Goal: Check status: Check status

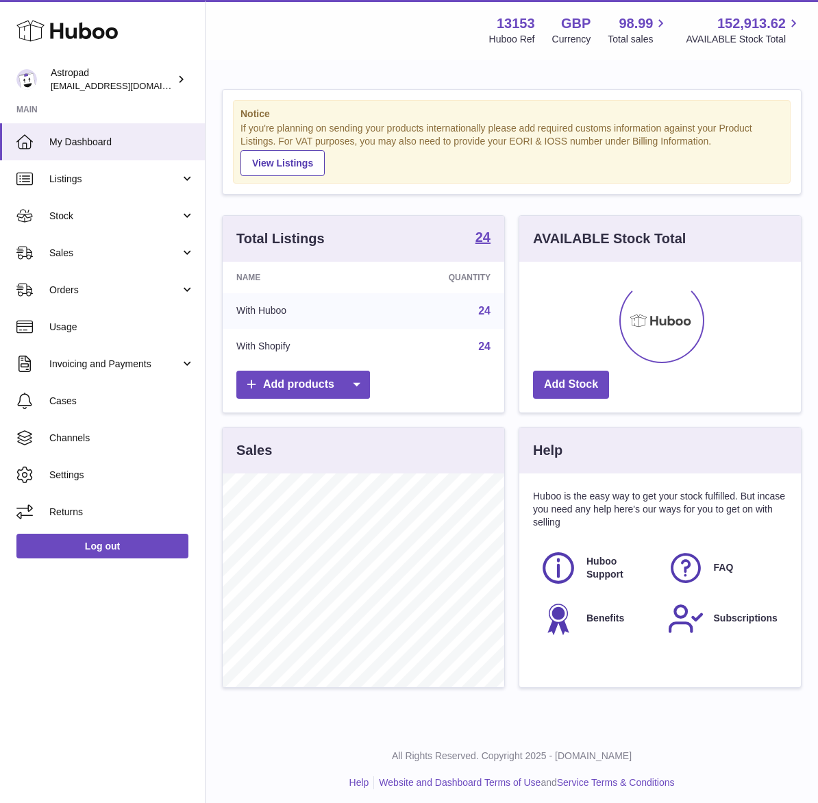
scroll to position [214, 282]
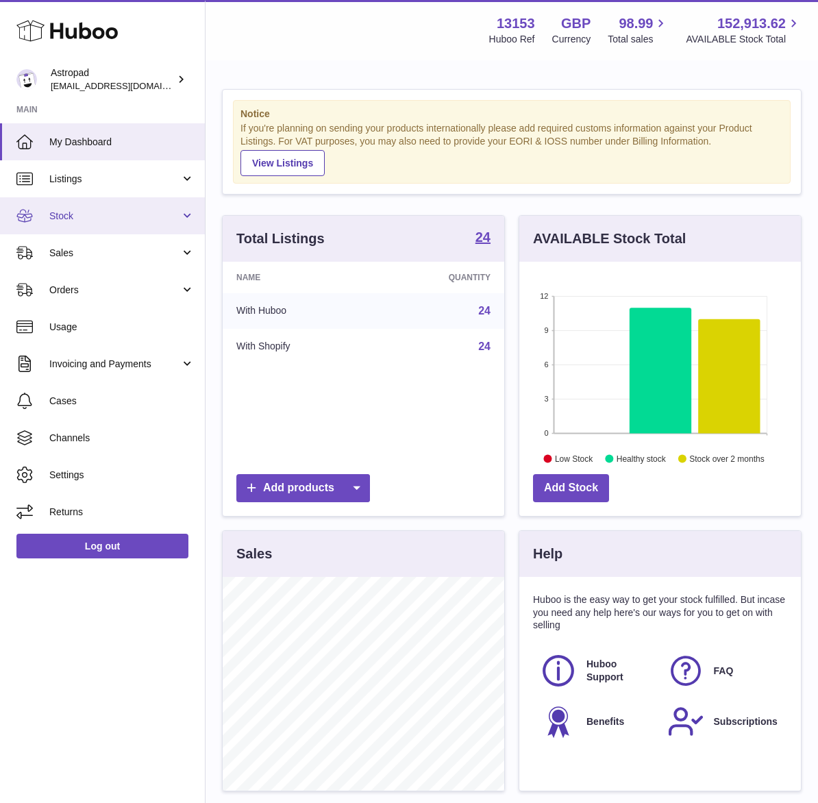
click at [84, 210] on span "Stock" at bounding box center [114, 216] width 131 height 13
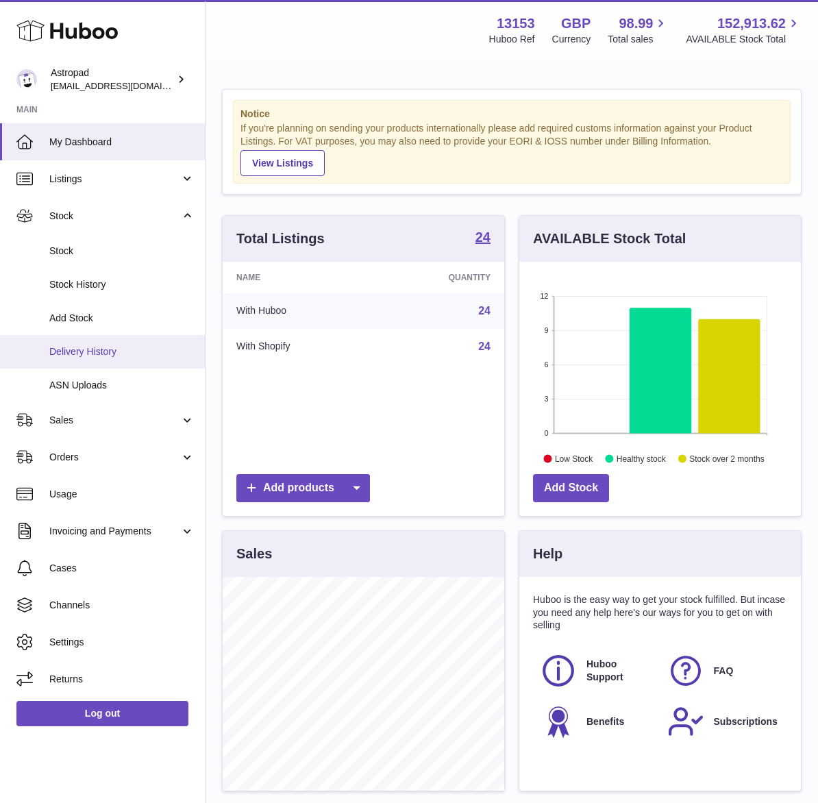
click at [90, 354] on span "Delivery History" at bounding box center [121, 351] width 145 height 13
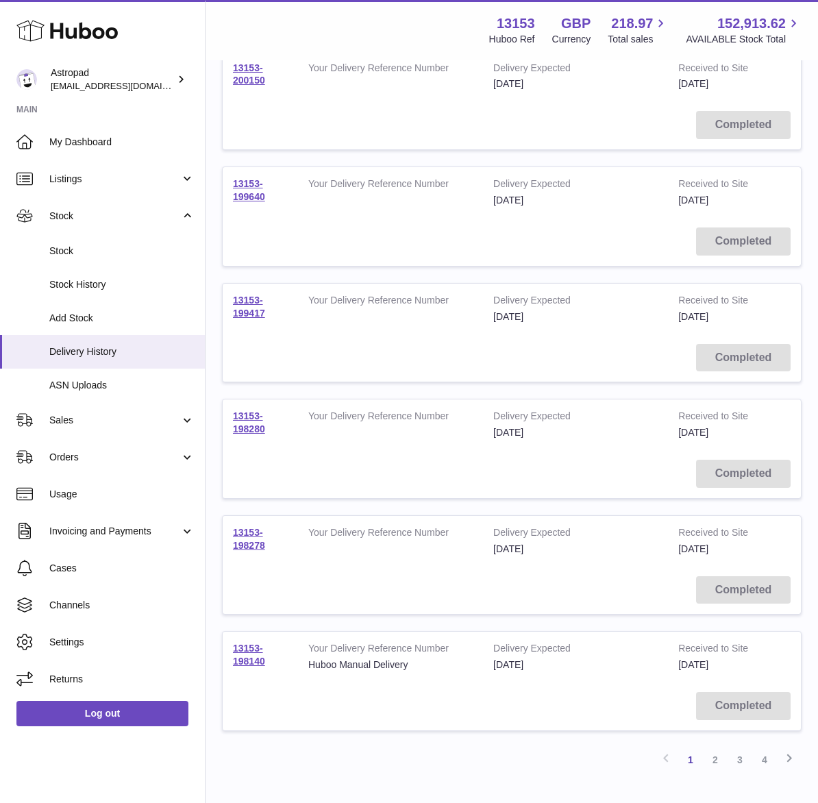
scroll to position [790, 0]
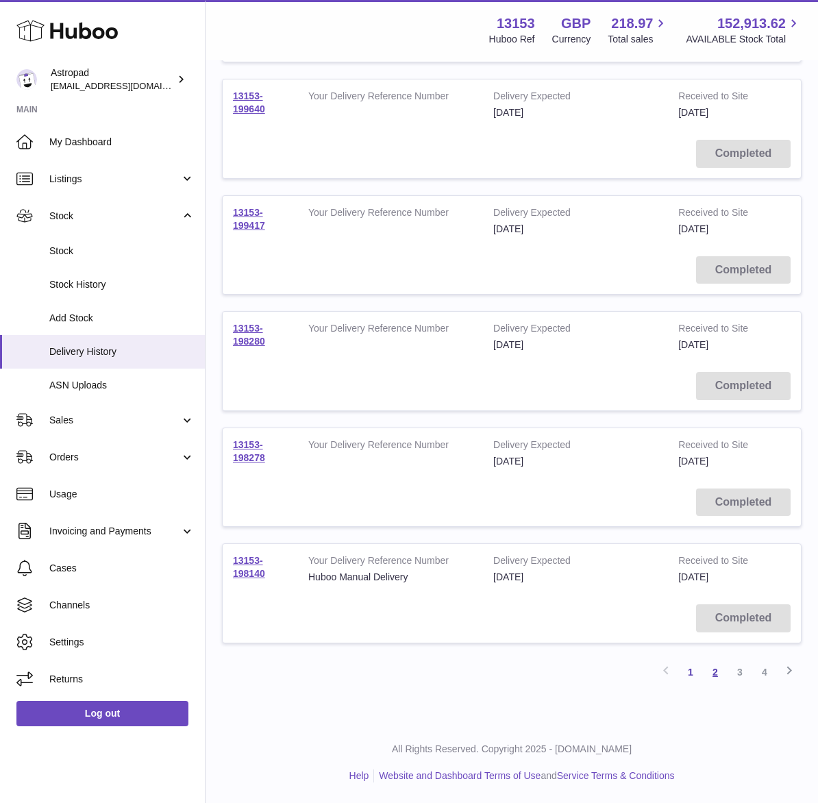
click at [713, 672] on link "2" at bounding box center [715, 672] width 25 height 25
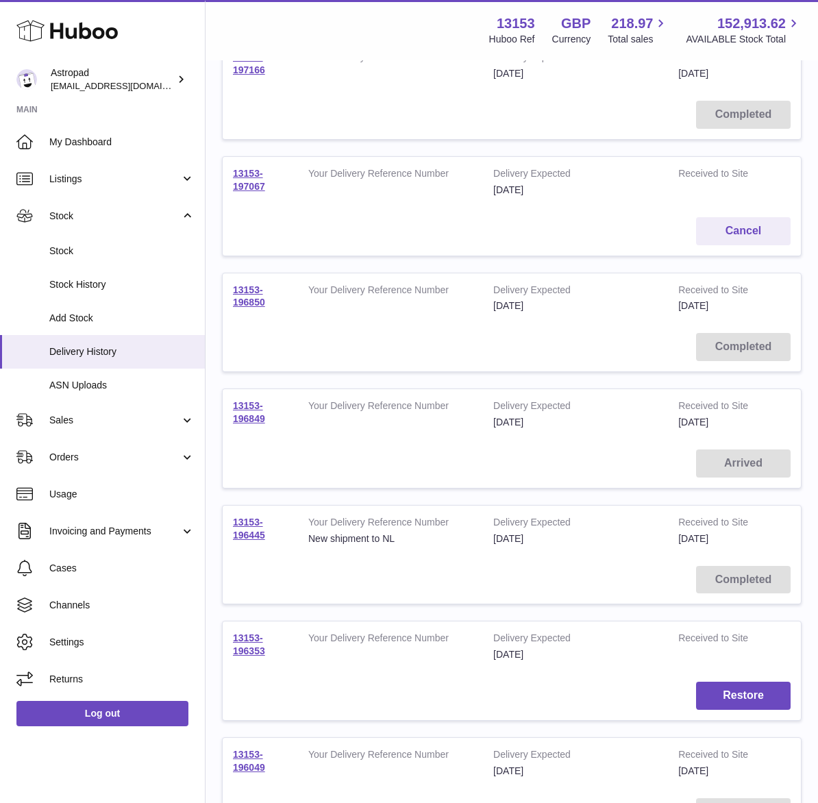
scroll to position [790, 0]
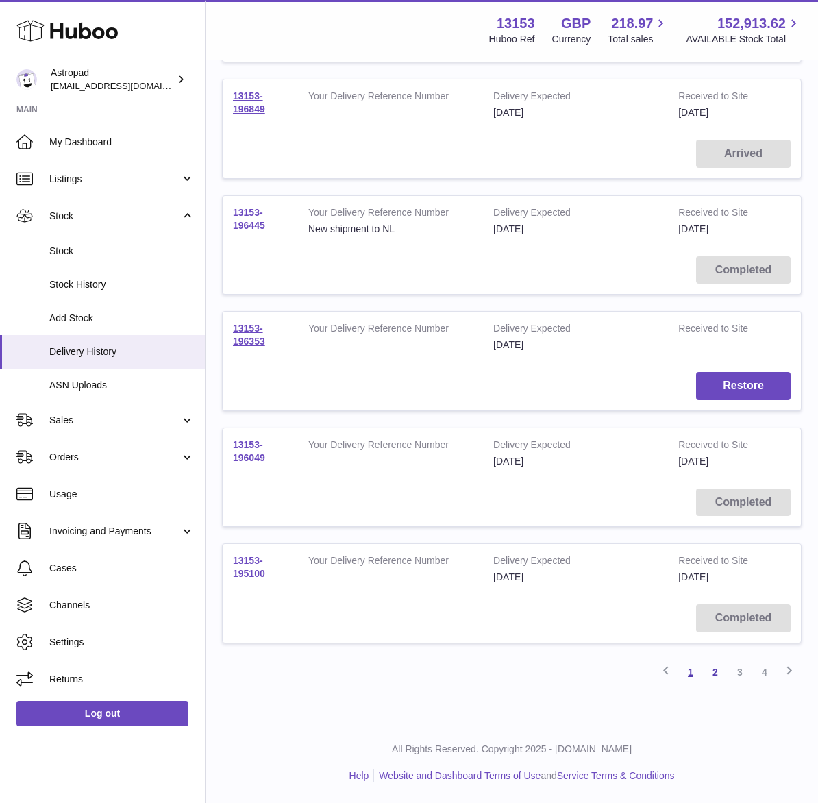
click at [691, 671] on link "1" at bounding box center [690, 672] width 25 height 25
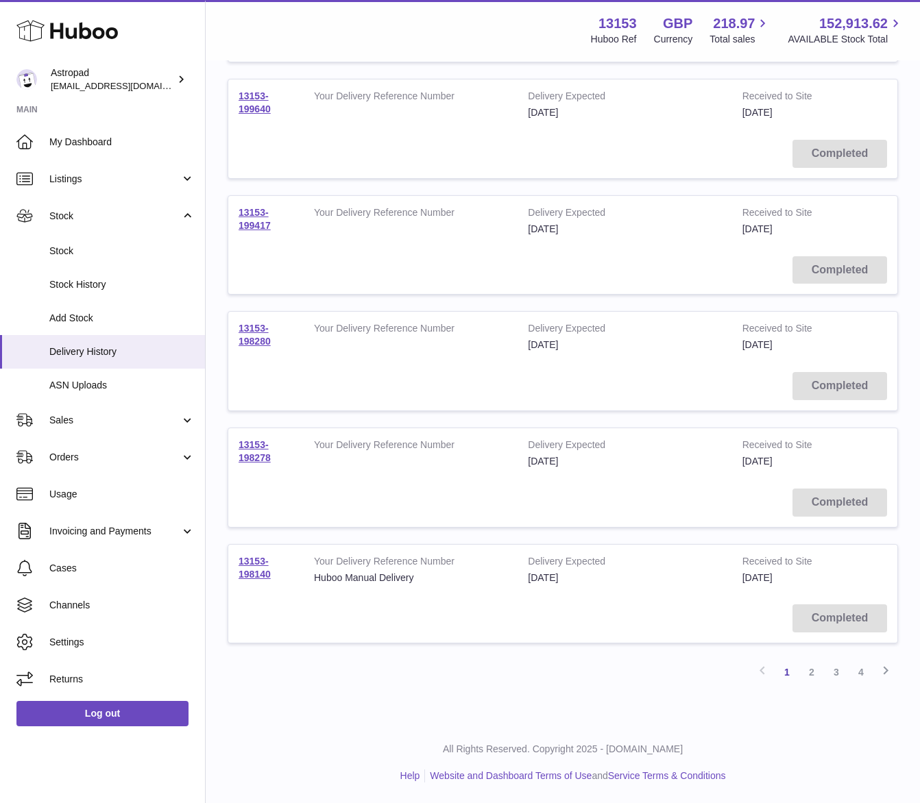
scroll to position [747, 0]
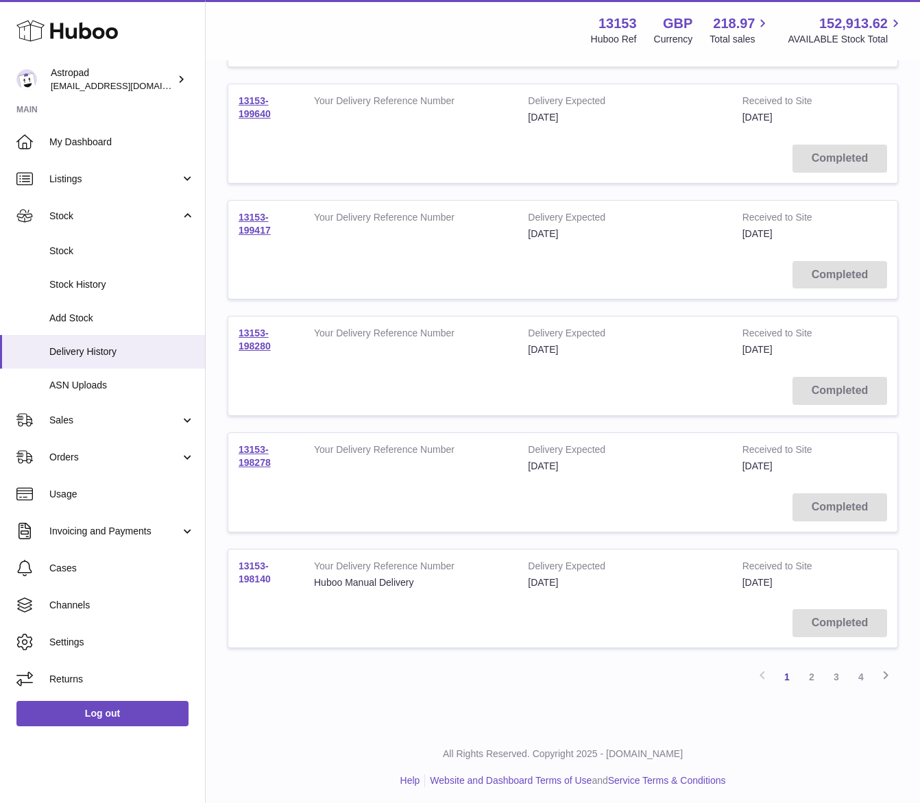
click at [262, 576] on link "13153-198140" at bounding box center [254, 573] width 32 height 24
click at [260, 463] on link "13153-198278" at bounding box center [254, 456] width 32 height 24
click at [255, 347] on link "13153-198280" at bounding box center [254, 340] width 32 height 24
click at [267, 230] on link "13153-199417" at bounding box center [254, 224] width 32 height 24
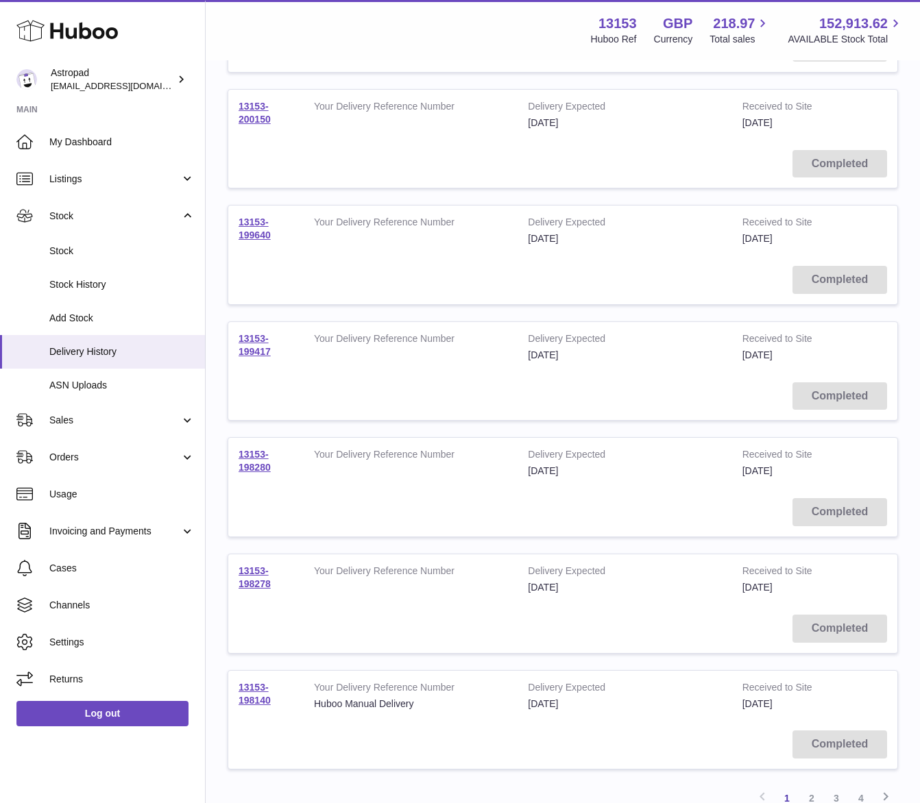
scroll to position [619, 0]
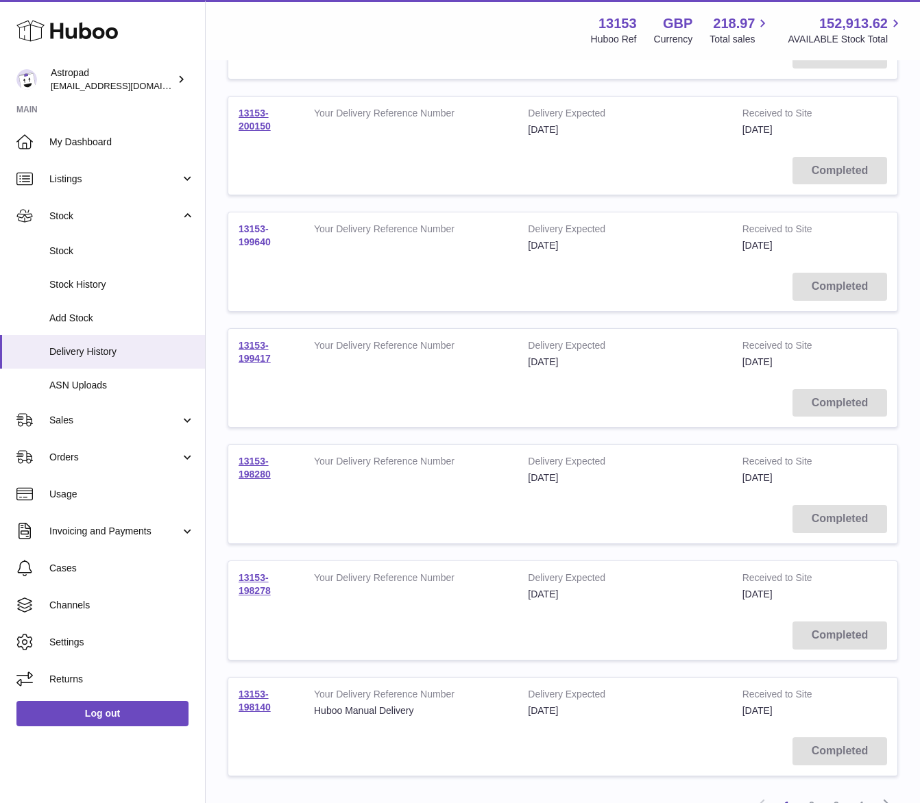
click at [260, 236] on link "13153-199640" at bounding box center [254, 235] width 32 height 24
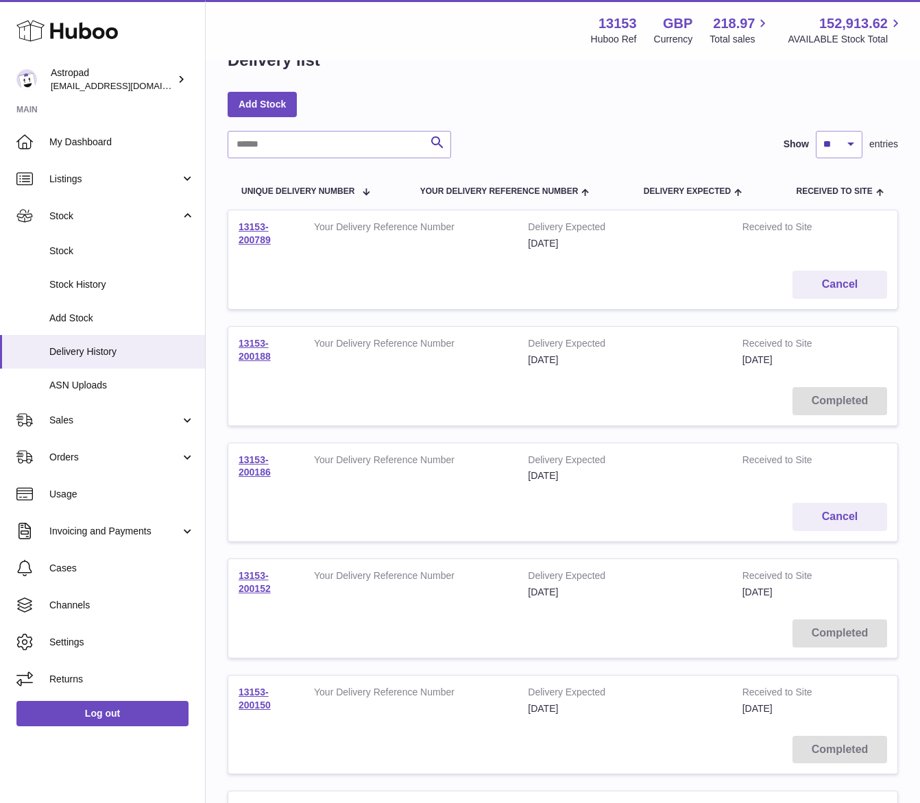
scroll to position [36, 0]
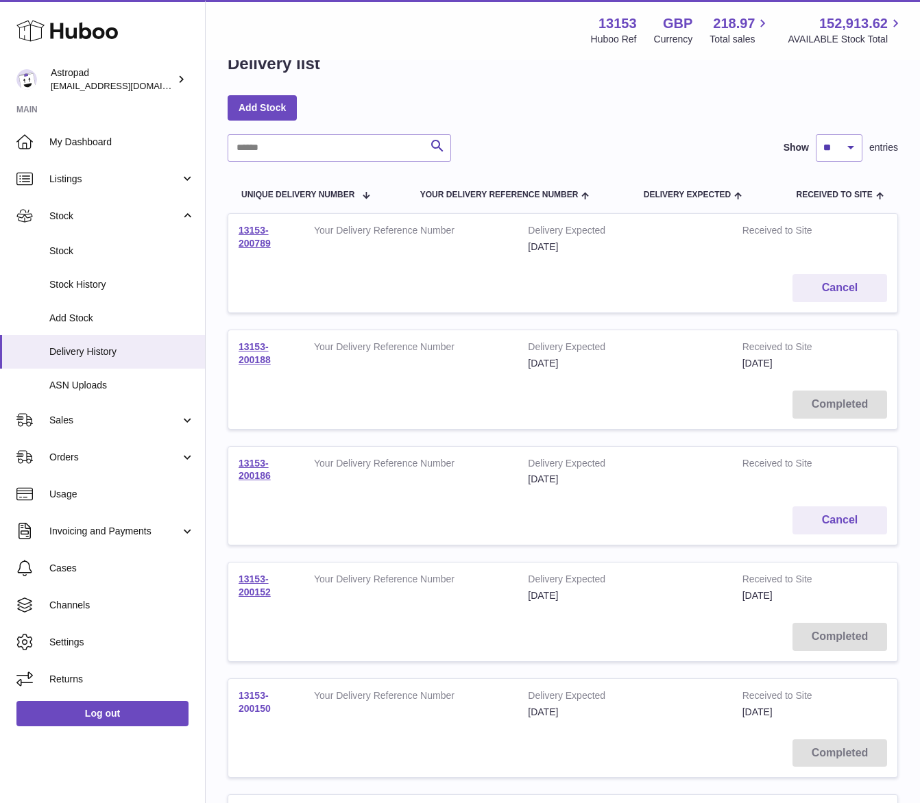
click at [251, 709] on link "13153-200150" at bounding box center [254, 702] width 32 height 24
click at [253, 593] on link "13153-200152" at bounding box center [254, 586] width 32 height 24
click at [253, 474] on link "13153-200186" at bounding box center [254, 470] width 32 height 24
click at [252, 362] on link "13153-200188" at bounding box center [254, 353] width 32 height 24
click at [259, 241] on link "13153-200789" at bounding box center [254, 237] width 32 height 24
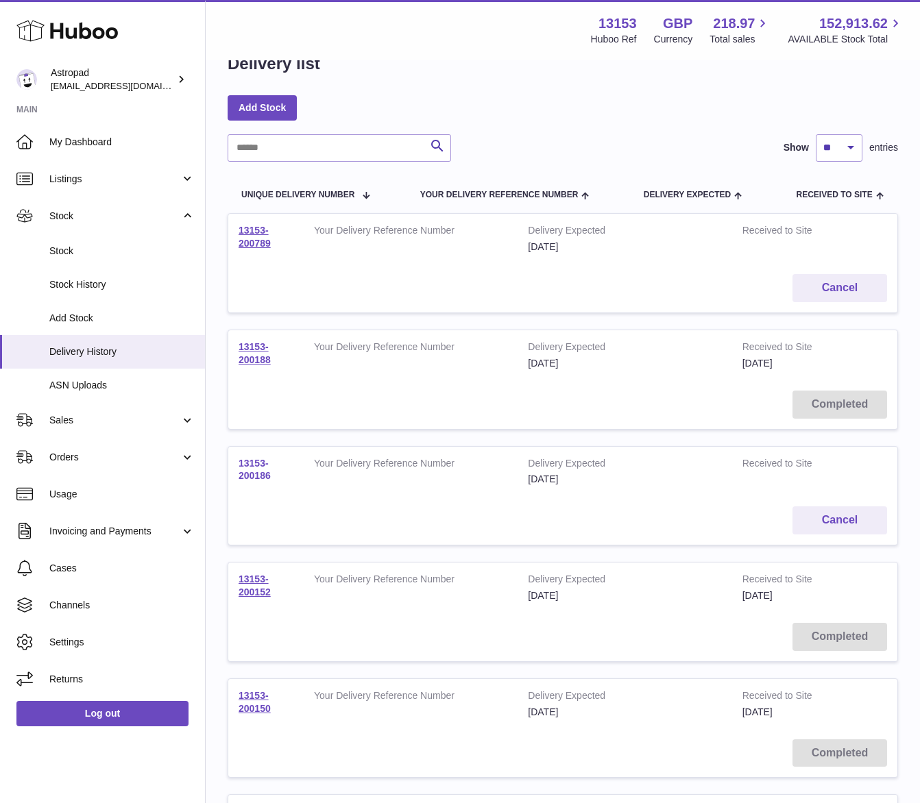
click at [258, 470] on link "13153-200186" at bounding box center [254, 470] width 32 height 24
click at [303, 143] on input "text" at bounding box center [339, 147] width 223 height 27
paste input "**********"
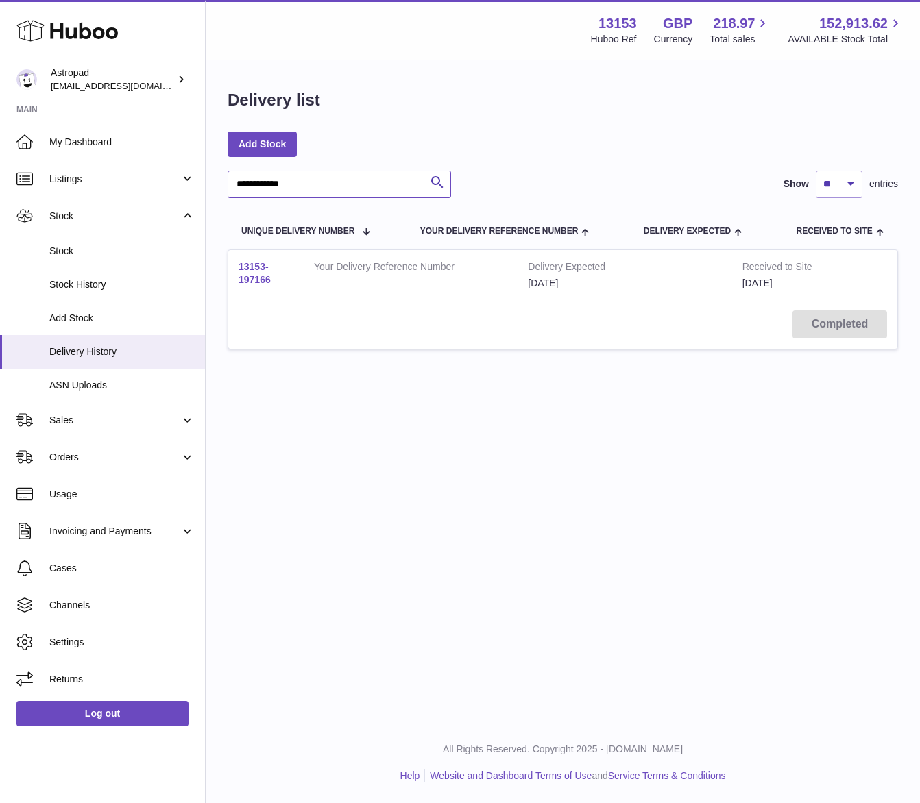
type input "**********"
click at [262, 281] on link "13153-197166" at bounding box center [254, 273] width 32 height 24
drag, startPoint x: 400, startPoint y: 188, endPoint x: 212, endPoint y: 180, distance: 188.6
click at [211, 183] on div "**********" at bounding box center [563, 228] width 714 height 332
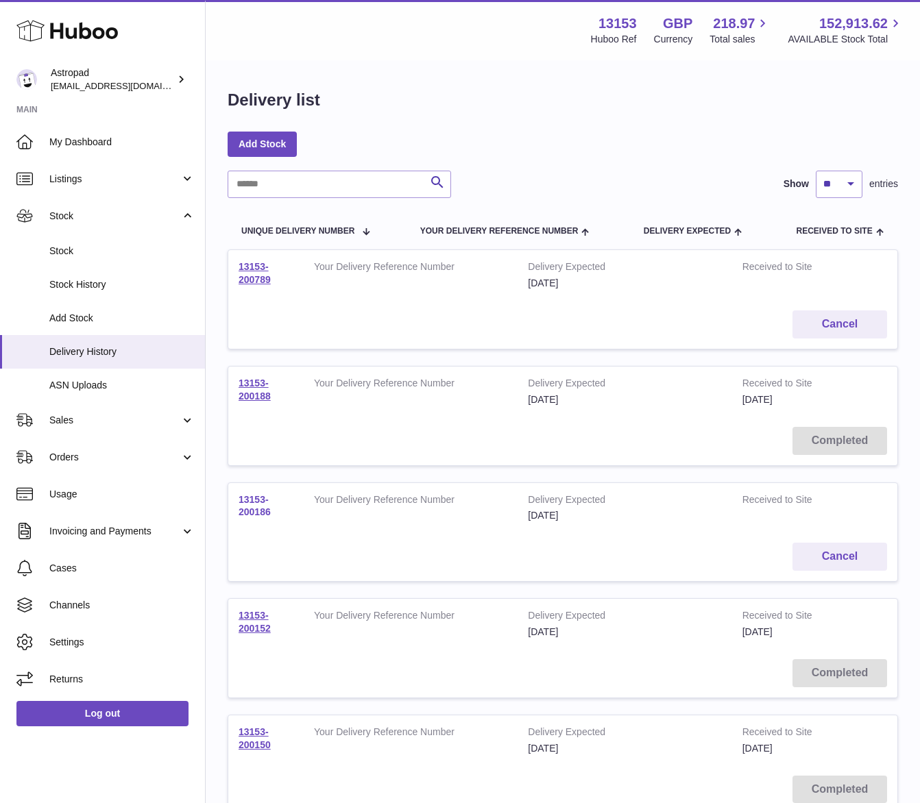
click at [256, 510] on link "13153-200186" at bounding box center [254, 506] width 32 height 24
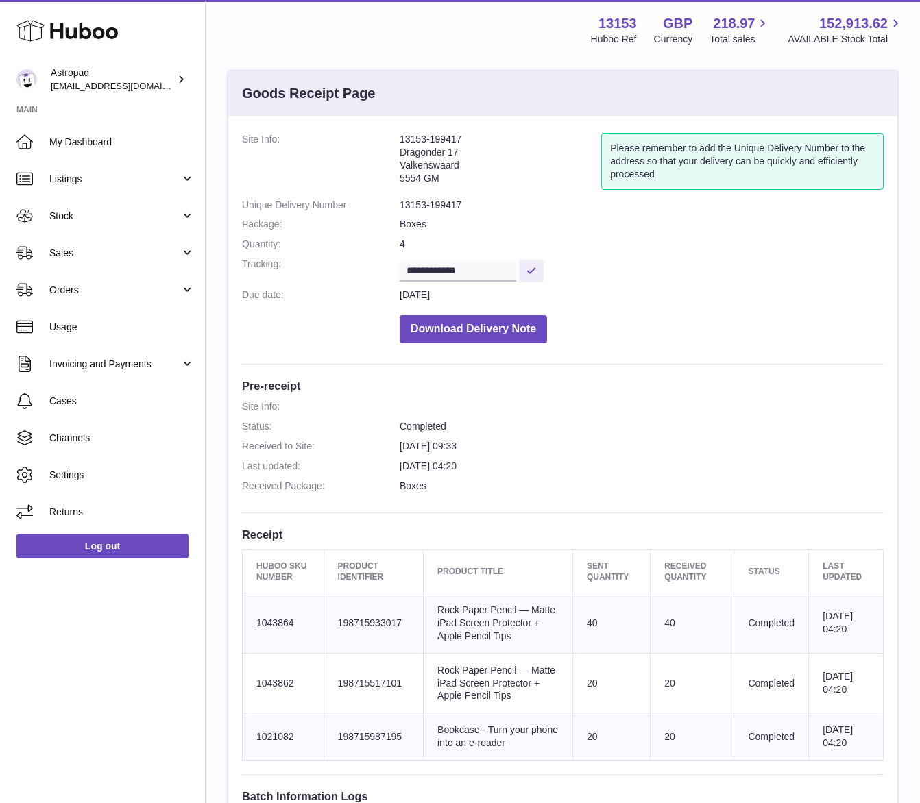
scroll to position [24, 0]
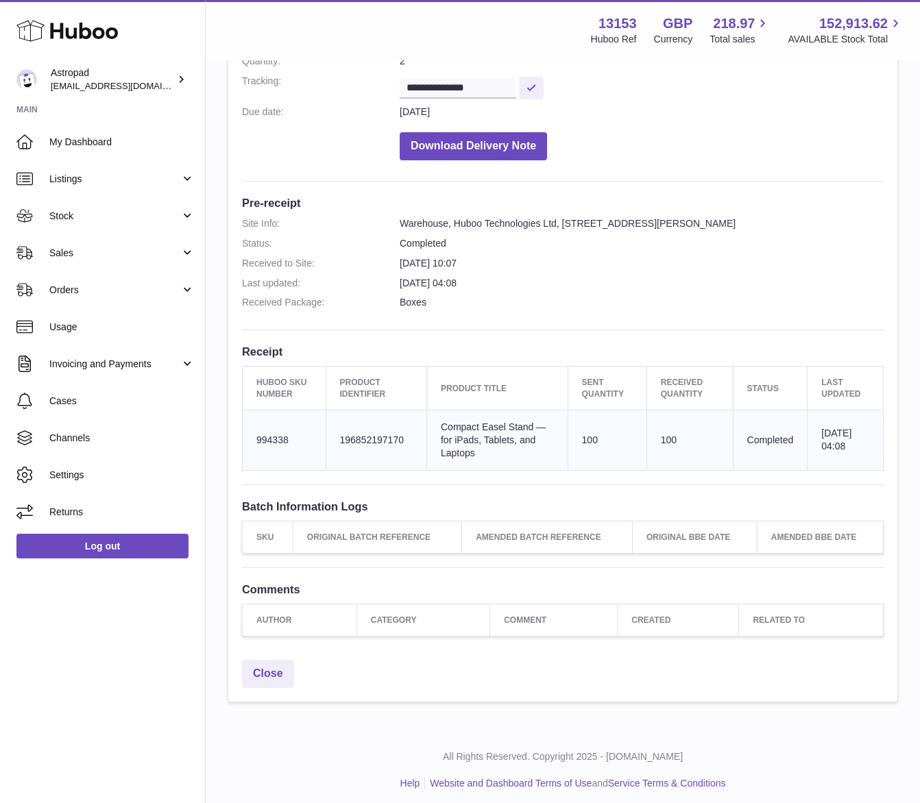
scroll to position [221, 0]
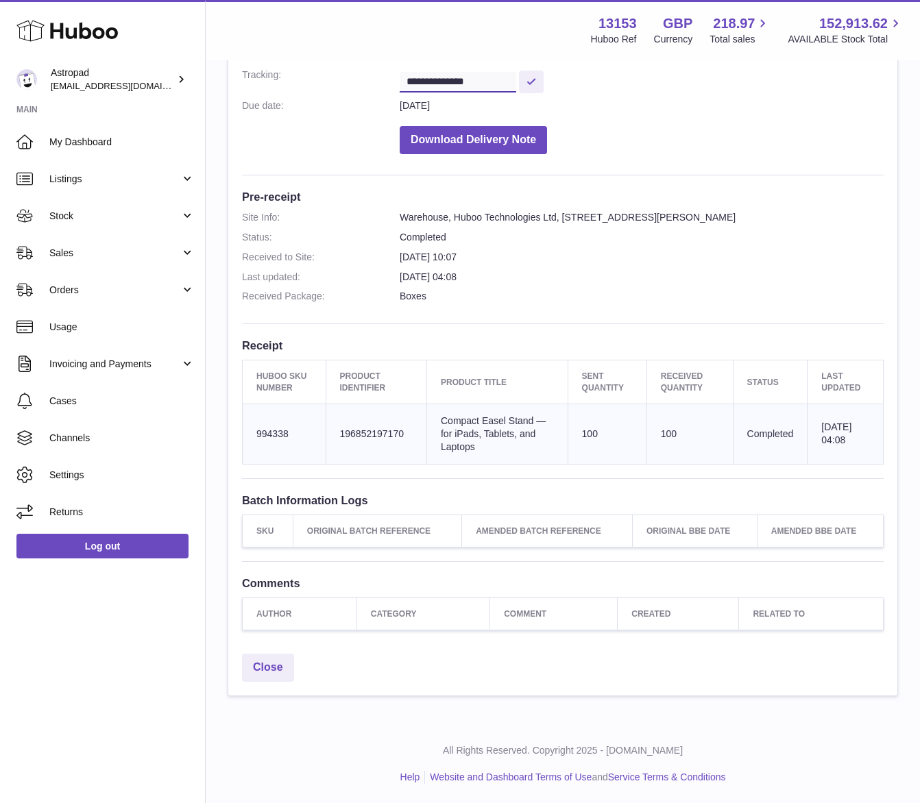
drag, startPoint x: 511, startPoint y: 76, endPoint x: 400, endPoint y: 79, distance: 111.0
click at [398, 79] on dl "**********" at bounding box center [562, 46] width 641 height 230
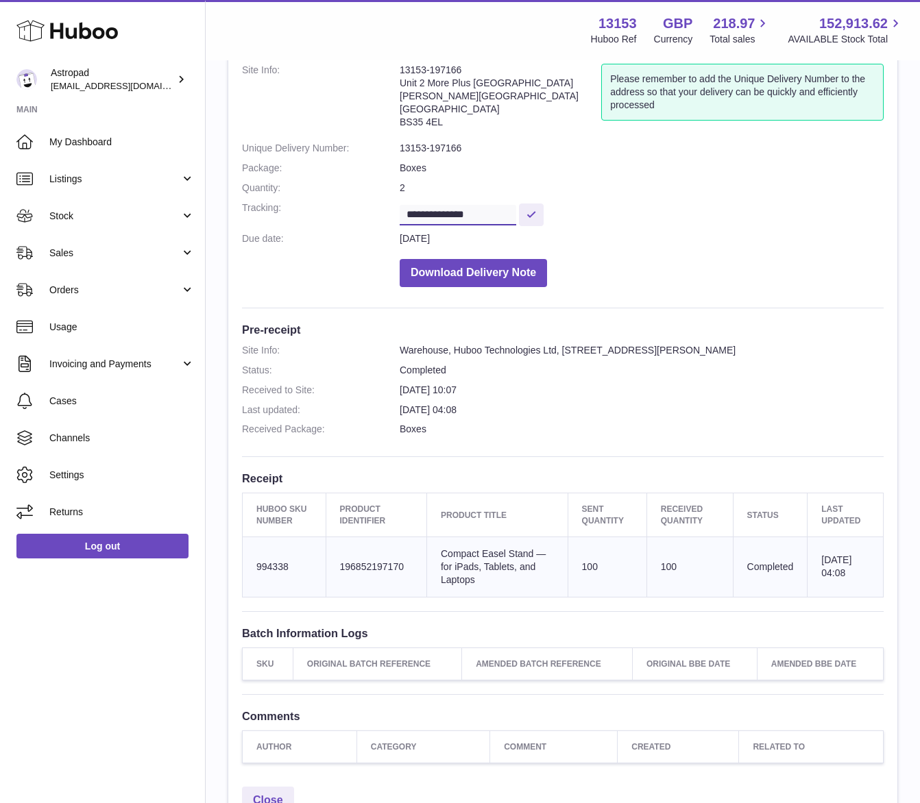
scroll to position [0, 0]
